Goal: Navigation & Orientation: Find specific page/section

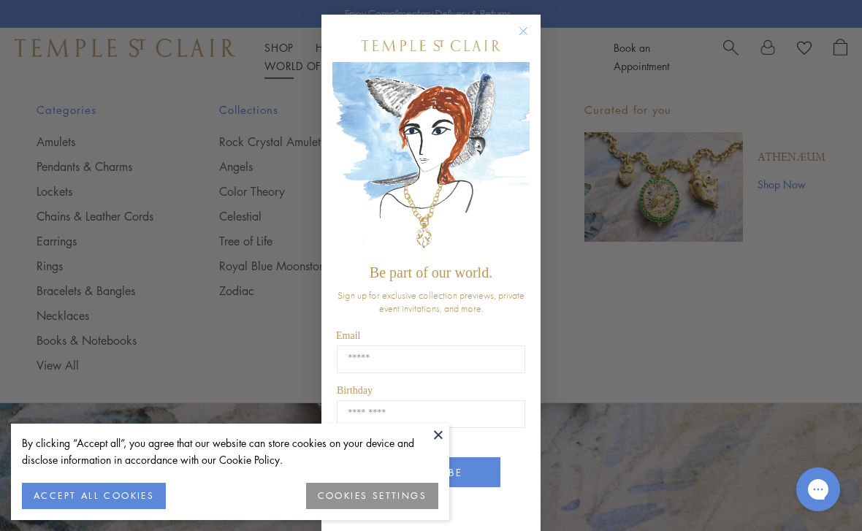
click at [527, 18] on form "Be part of our world. Sign up for exclusive collection previews, private event …" at bounding box center [431, 275] width 219 height 520
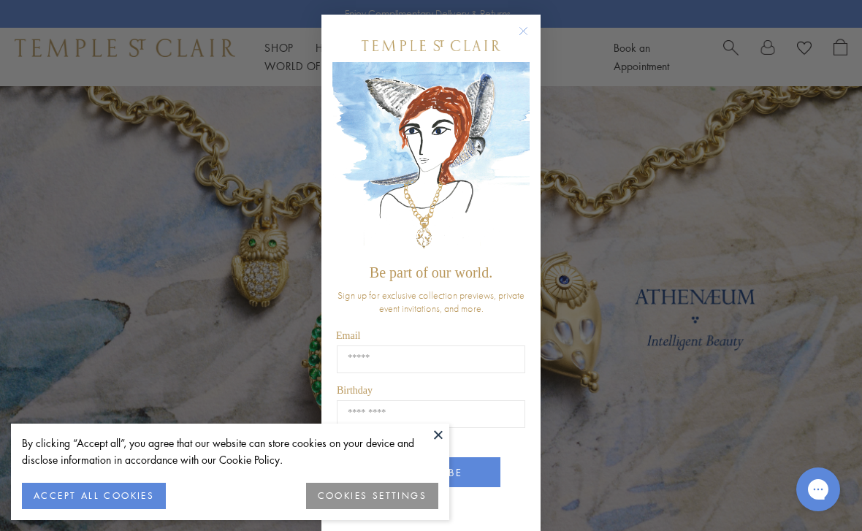
click at [523, 29] on circle "Close dialog" at bounding box center [524, 32] width 18 height 18
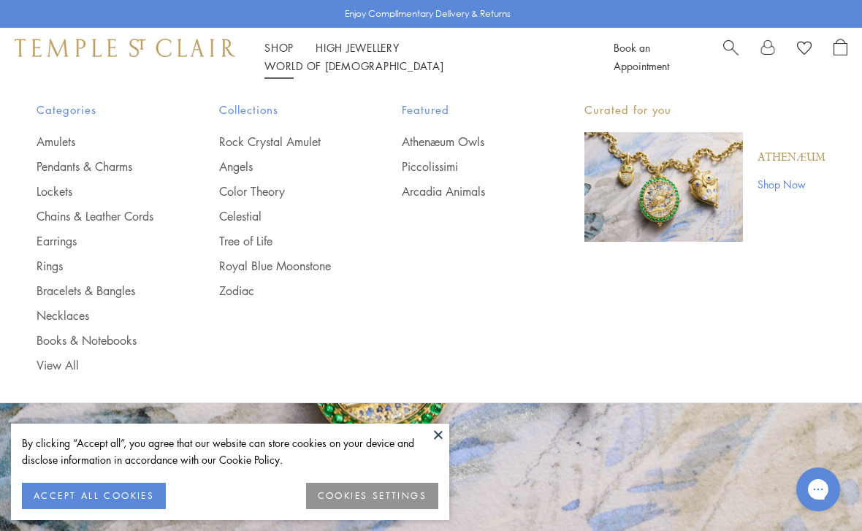
click at [73, 313] on link "Necklaces" at bounding box center [99, 316] width 124 height 16
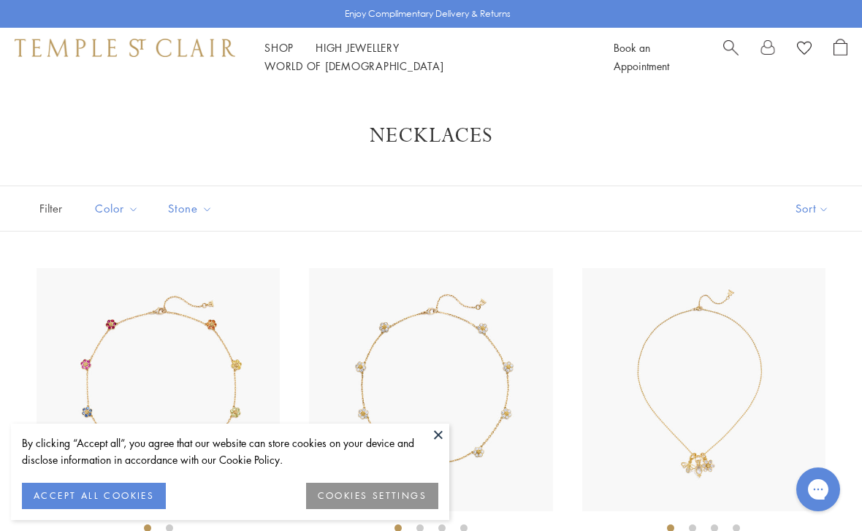
click at [439, 428] on button at bounding box center [439, 435] width 22 height 22
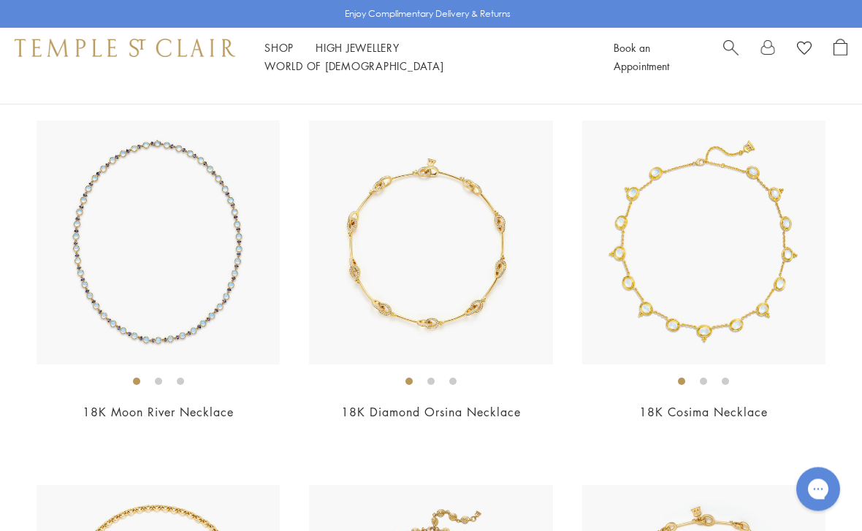
scroll to position [3789, 0]
click at [441, 404] on link "18K Diamond Orsina Necklace" at bounding box center [431, 412] width 180 height 16
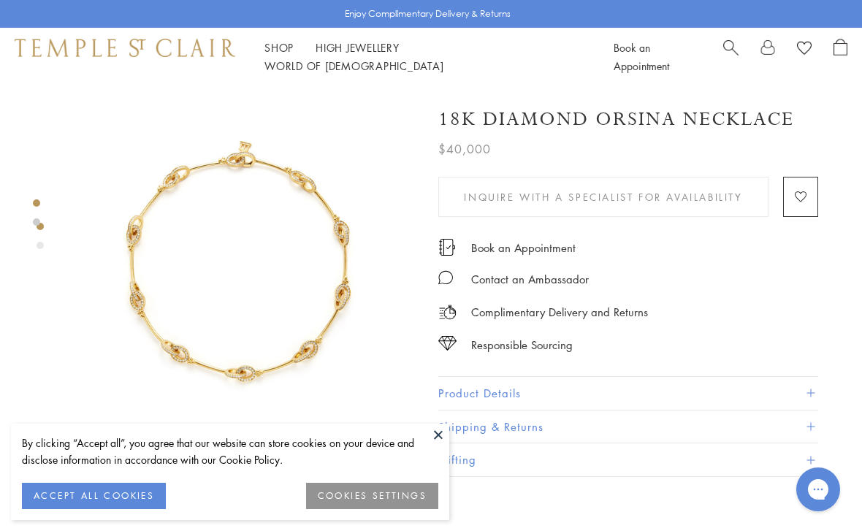
click at [443, 431] on button at bounding box center [439, 435] width 22 height 22
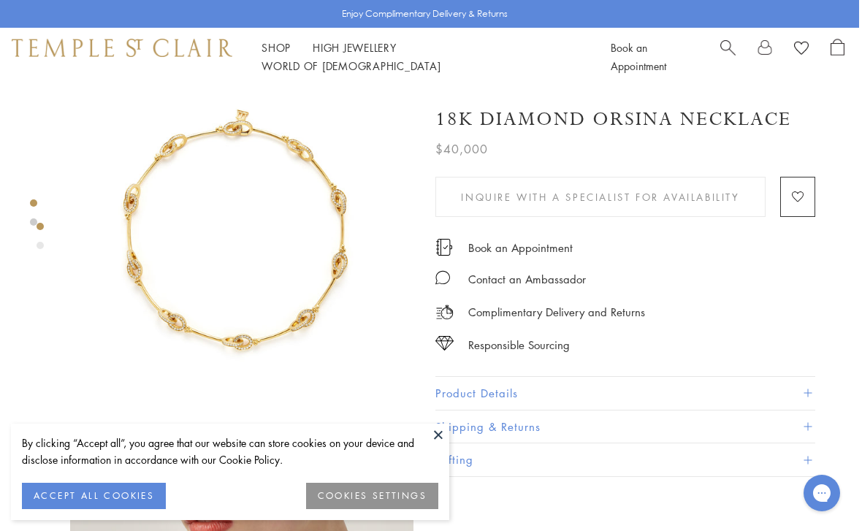
scroll to position [0, 3]
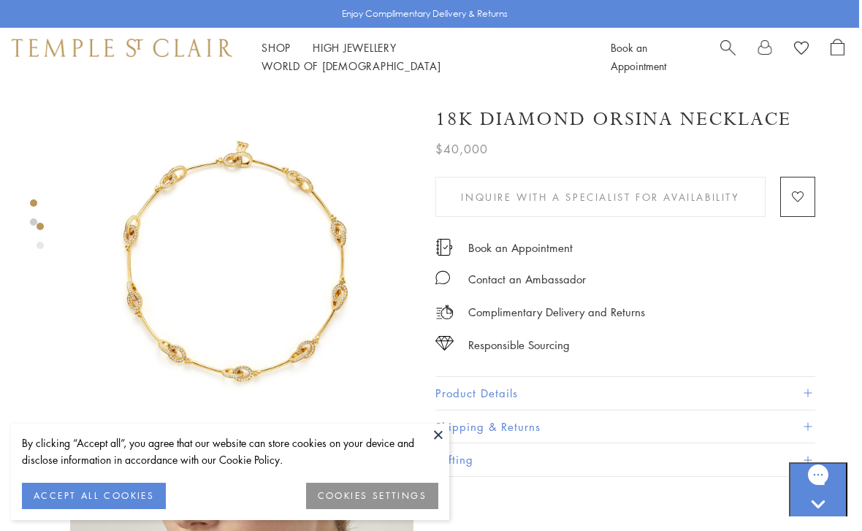
click at [461, 46] on div "Shop Shop Categories Amulets Pendants & Charms Lockets Chains & Leather Cords E…" at bounding box center [428, 57] width 862 height 58
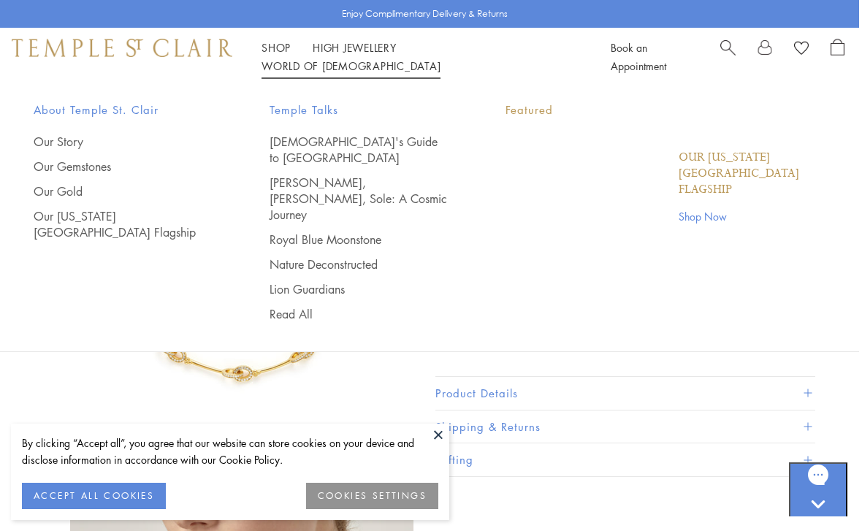
click at [441, 61] on link "World of Temple World of Temple" at bounding box center [351, 65] width 179 height 15
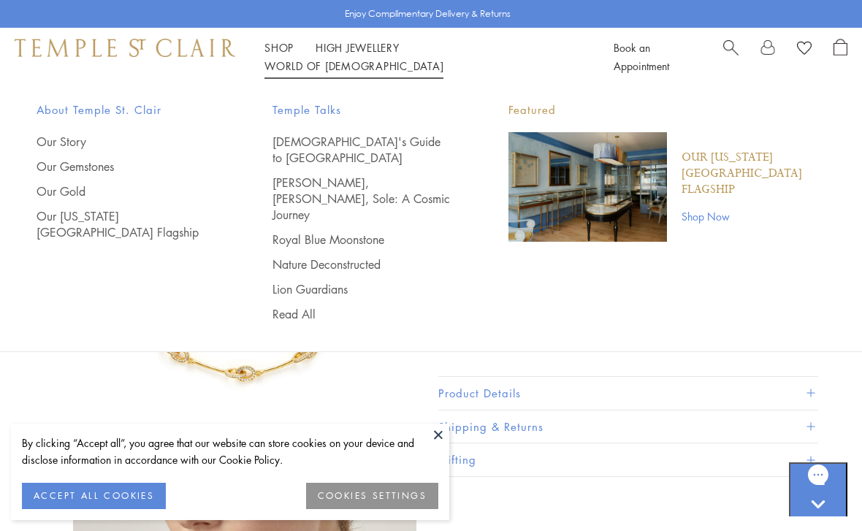
click at [127, 213] on link "Our [US_STATE][GEOGRAPHIC_DATA] Flagship" at bounding box center [126, 224] width 178 height 32
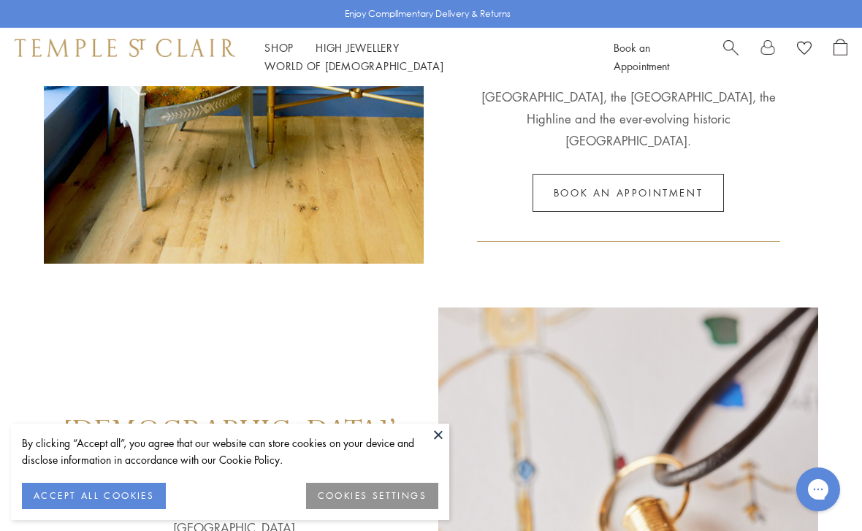
scroll to position [477, 0]
